Goal: Information Seeking & Learning: Find specific page/section

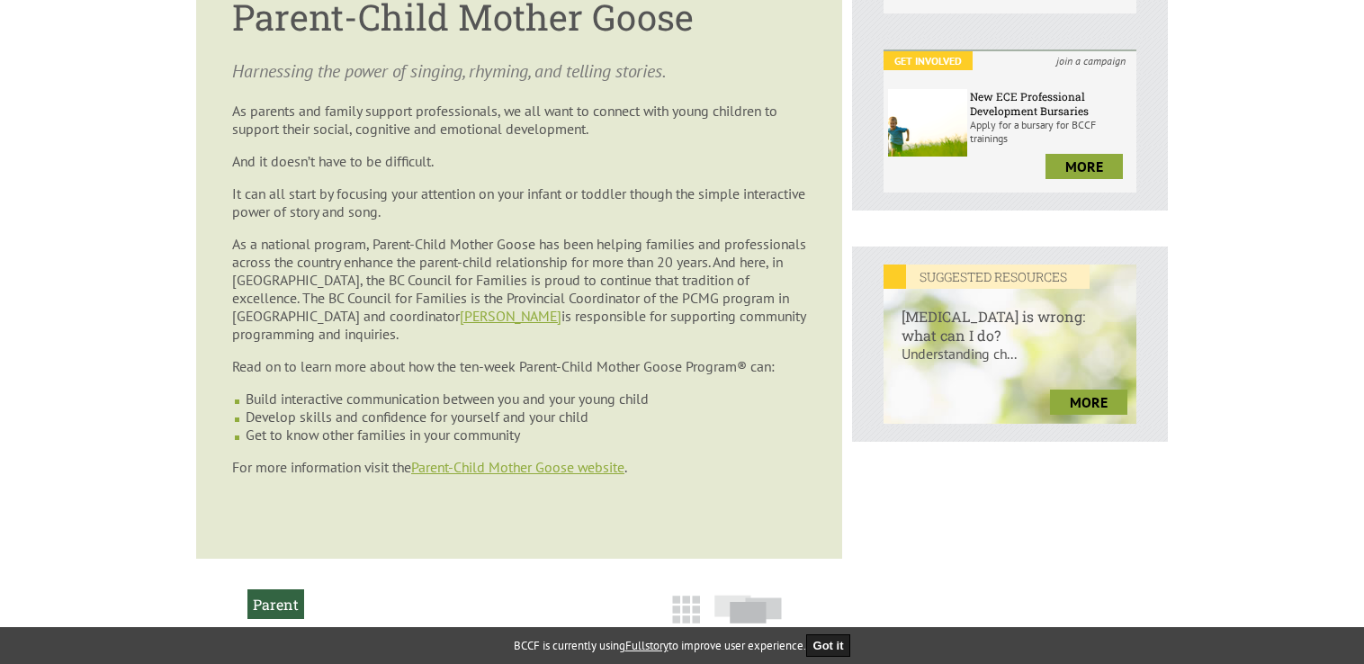
scroll to position [540, 0]
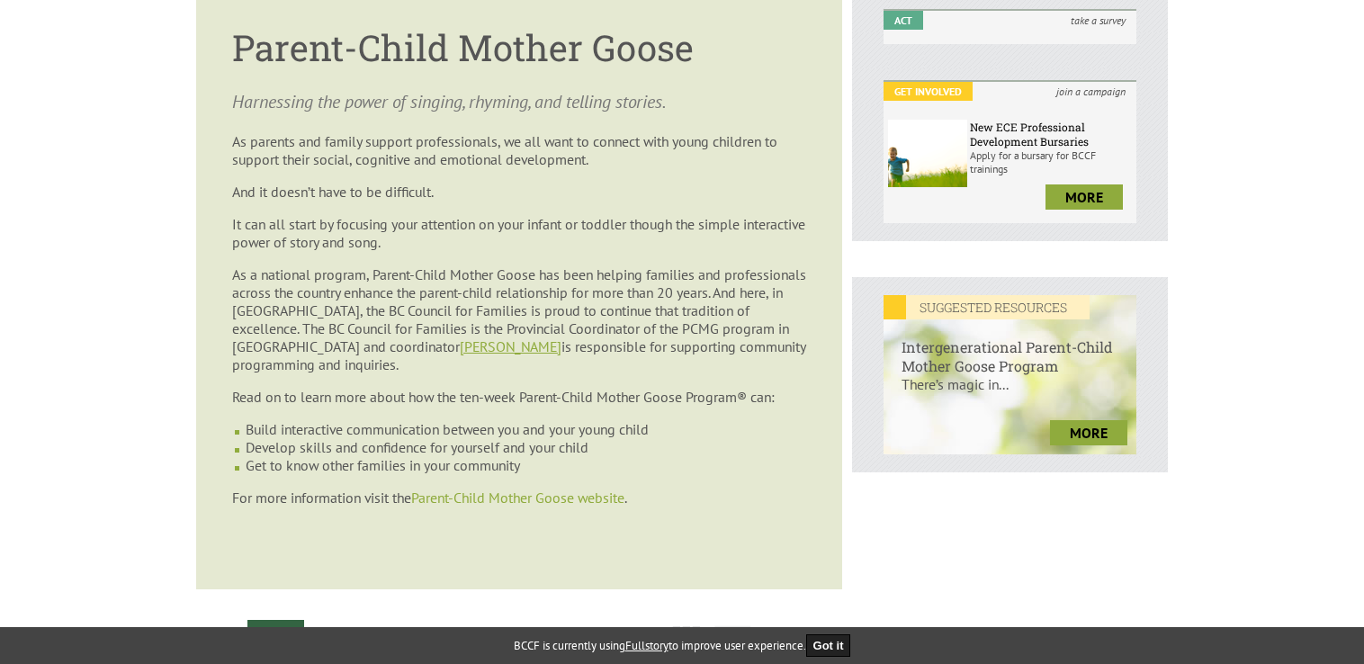
click at [577, 489] on link "Parent-Child Mother Goose website" at bounding box center [517, 498] width 213 height 18
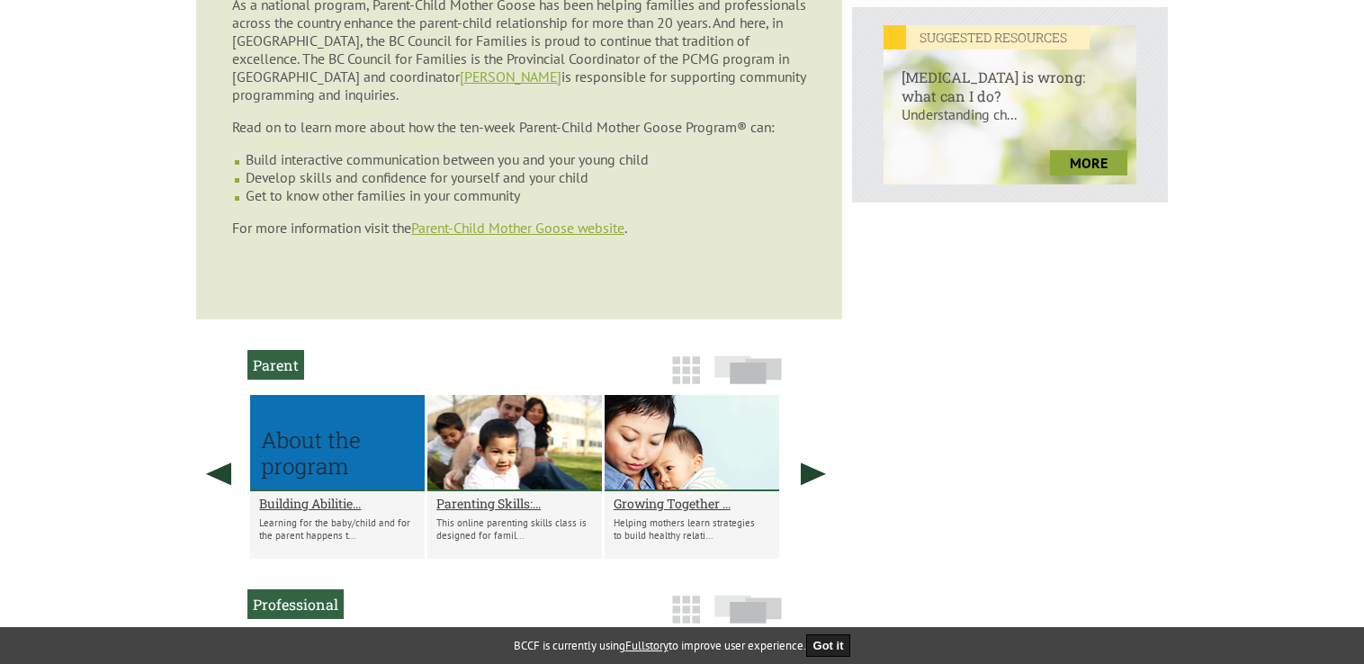
scroll to position [990, 0]
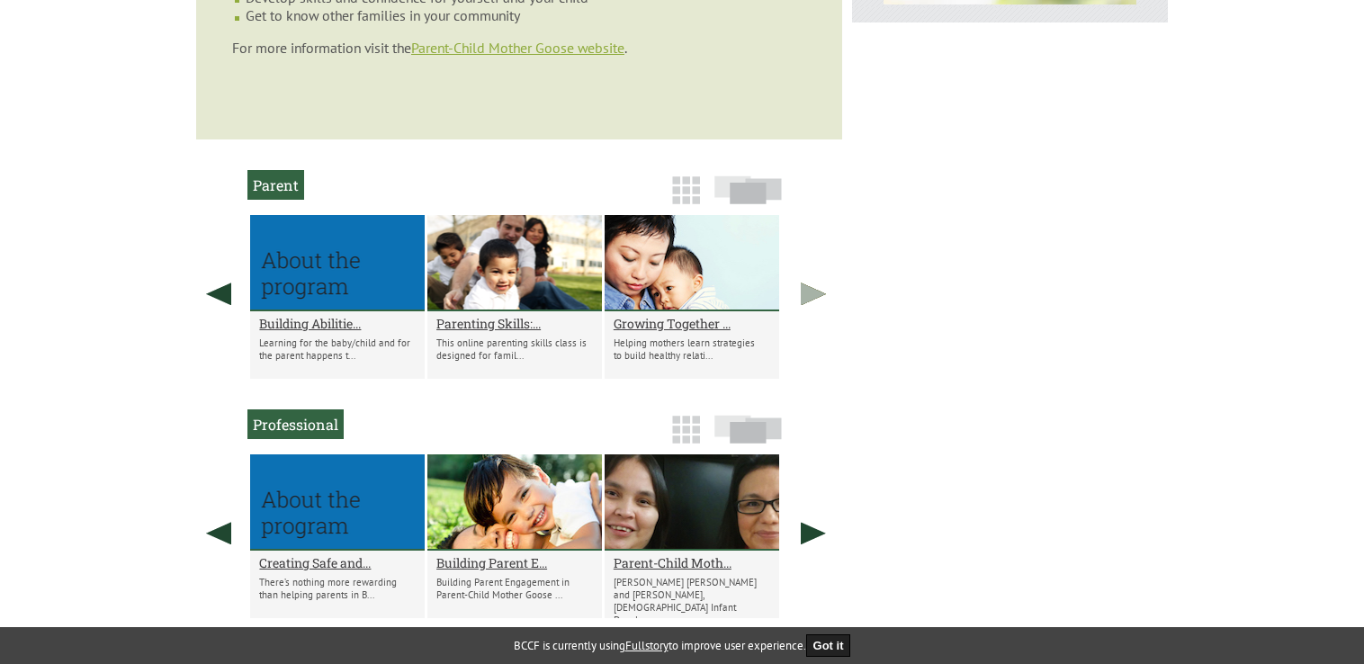
click at [803, 274] on link at bounding box center [813, 293] width 45 height 157
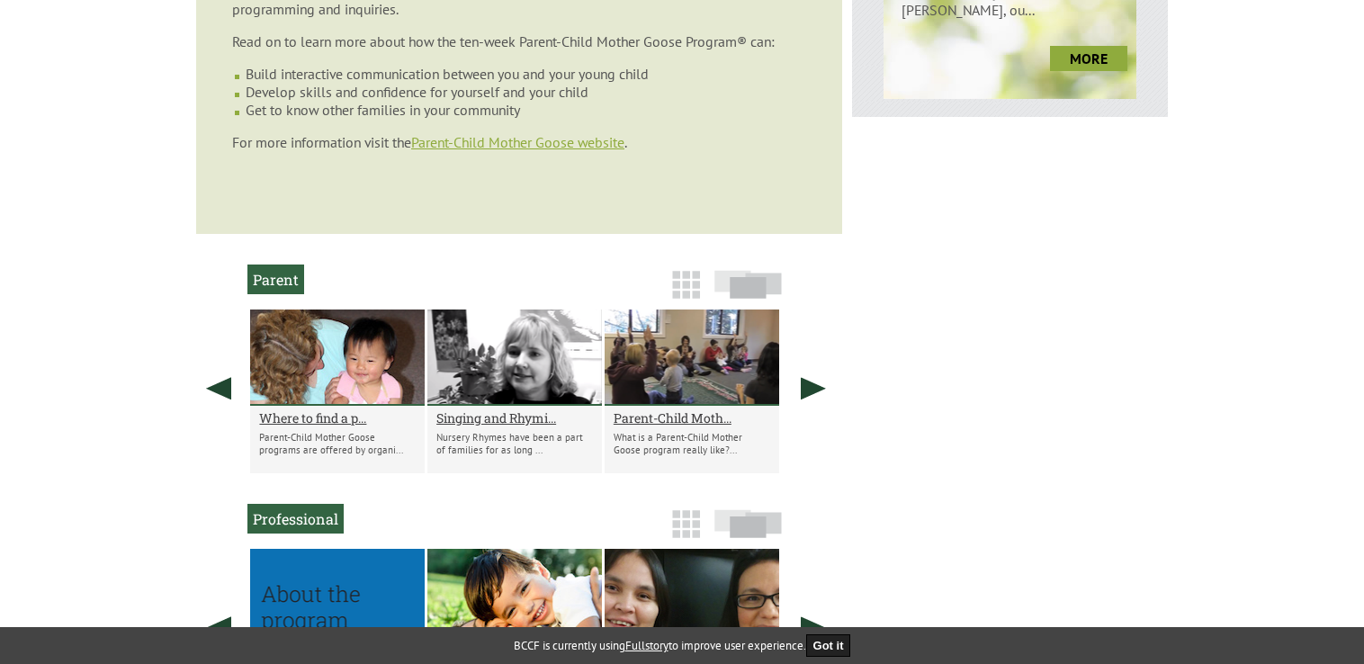
scroll to position [810, 0]
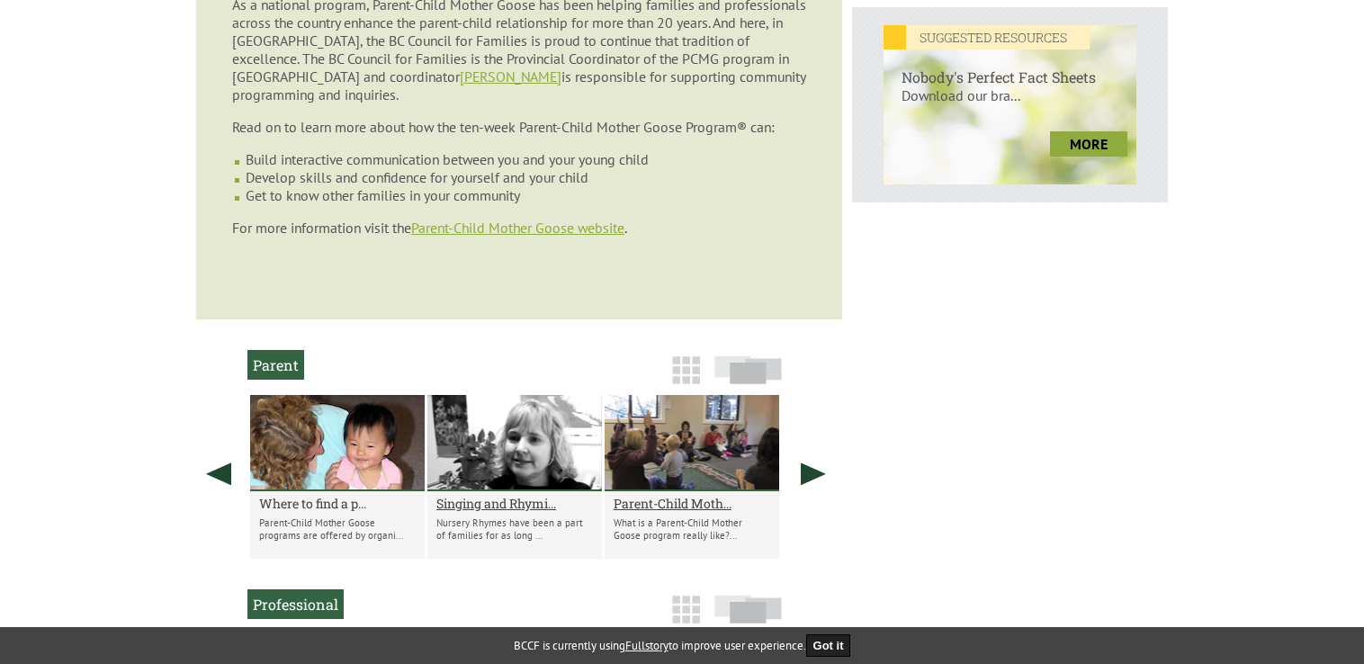
click at [284, 495] on h2 "Where to find a p..." at bounding box center [337, 503] width 157 height 17
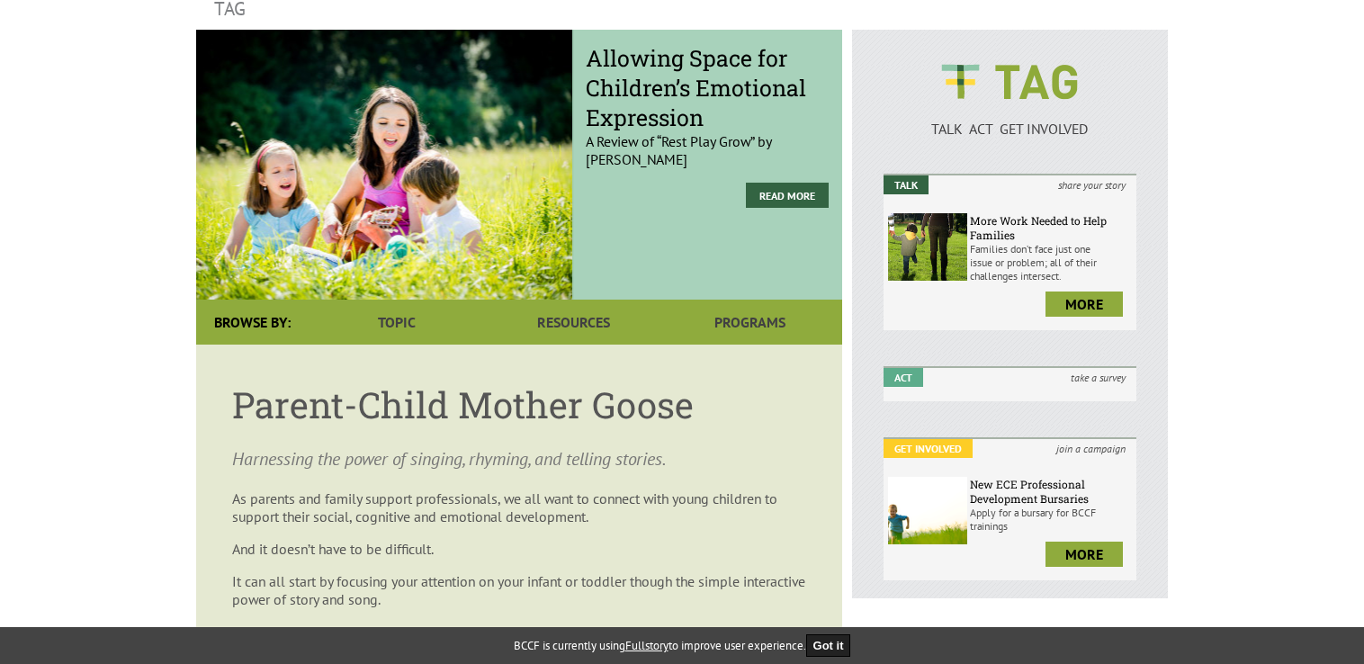
scroll to position [0, 0]
